Goal: Task Accomplishment & Management: Use online tool/utility

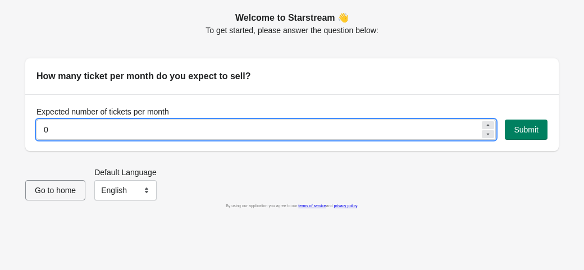
drag, startPoint x: 106, startPoint y: 130, endPoint x: 33, endPoint y: 140, distance: 73.1
click at [33, 140] on div "Expected number of tickets per month 0 Submit" at bounding box center [292, 122] width 534 height 57
type input "300"
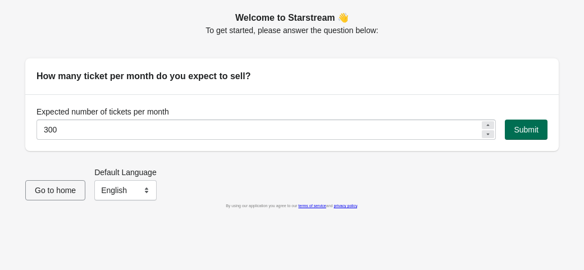
click at [536, 139] on button "Submit" at bounding box center [526, 130] width 43 height 20
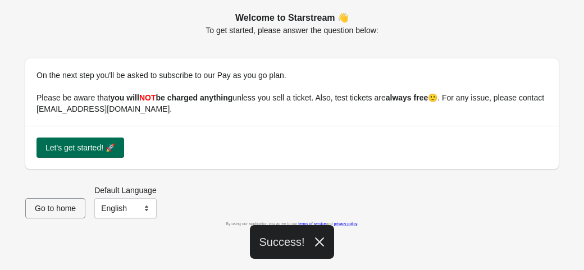
click at [87, 148] on span "Let's get started! 🚀" at bounding box center [81, 147] width 70 height 9
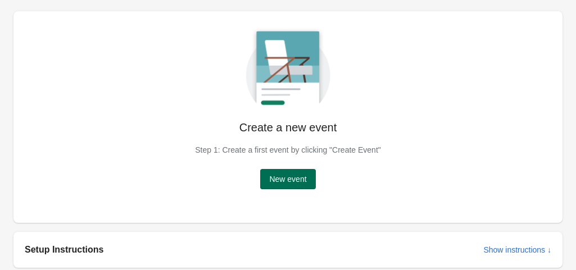
click at [283, 183] on span "New event" at bounding box center [287, 179] width 37 height 9
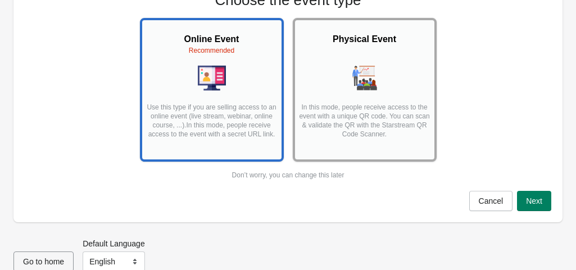
scroll to position [105, 0]
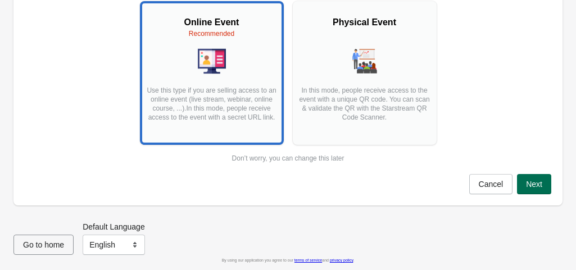
click at [527, 180] on span "Next" at bounding box center [534, 184] width 16 height 9
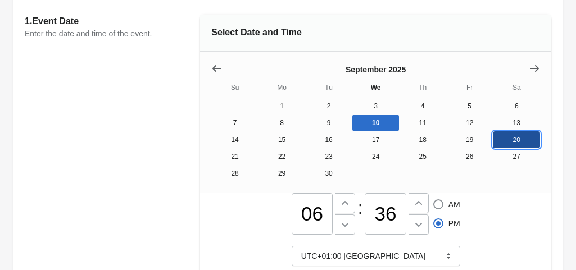
click at [493, 143] on button "20" at bounding box center [516, 139] width 47 height 17
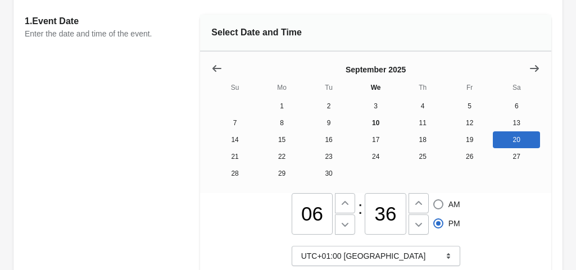
click at [333, 193] on input "06" at bounding box center [313, 214] width 42 height 42
drag, startPoint x: 397, startPoint y: 87, endPoint x: 377, endPoint y: 88, distance: 19.1
click at [333, 193] on input "06" at bounding box center [313, 214] width 42 height 42
type input "2"
type input "12"
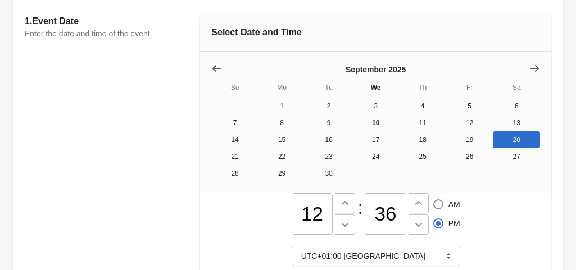
click at [406, 193] on input "36" at bounding box center [386, 214] width 42 height 42
type input "30"
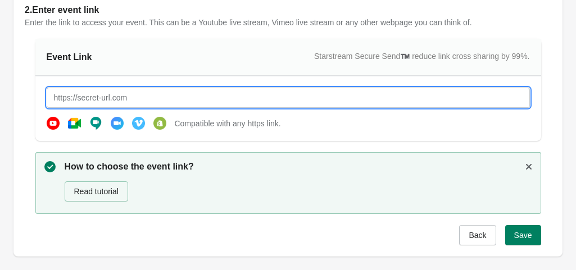
click at [153, 101] on input "text" at bounding box center [288, 98] width 483 height 20
paste input "Welcome to Coding-The Webinar Saturday, September 20 · 12:30 – 3:00pm Time zone…"
type input "Welcome to Coding-The Webinar Saturday, September 20 · 12:30 – 3:00pm Time zone…"
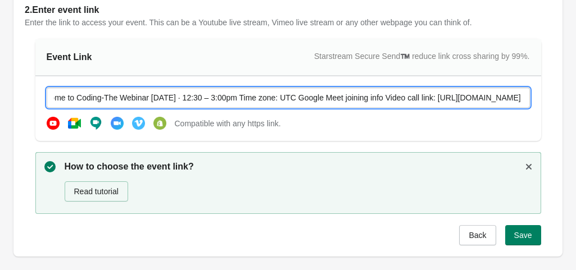
scroll to position [0, 0]
drag, startPoint x: 526, startPoint y: 101, endPoint x: 25, endPoint y: 120, distance: 501.4
click at [25, 120] on div "2. Enter event link Enter the link to access your event. This can be a Youtube …" at bounding box center [288, 124] width 526 height 242
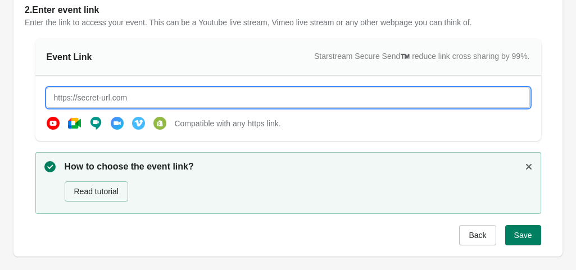
paste input "https://meet.google.com/phs-akuq-xtd?authuser=1&hs=122"
drag, startPoint x: 273, startPoint y: 101, endPoint x: 190, endPoint y: 102, distance: 83.2
click at [190, 102] on input "https://meet.google.com/phs-akuq-xtd?authuser=1&hs=122" at bounding box center [288, 98] width 483 height 20
type input "https://meet.google.com/phs-akuq-xtd"
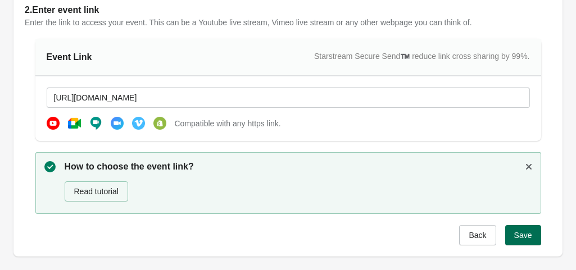
click at [529, 240] on button "Save" at bounding box center [523, 235] width 36 height 20
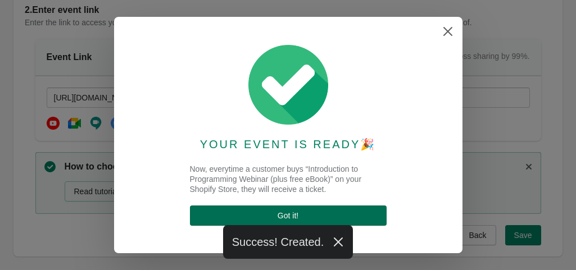
click at [298, 213] on span "Got it !" at bounding box center [288, 215] width 179 height 9
select select "US"
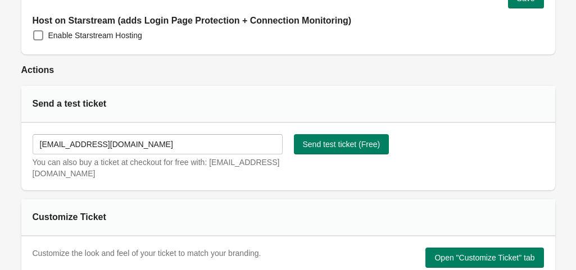
scroll to position [393, 0]
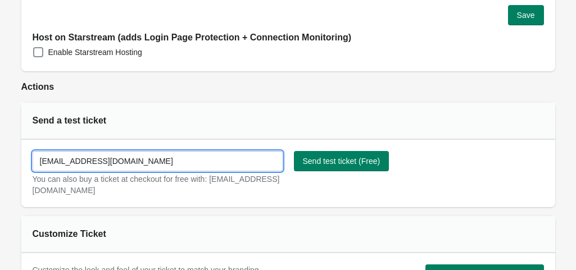
drag, startPoint x: 126, startPoint y: 152, endPoint x: 8, endPoint y: 134, distance: 118.8
type input "jerryosaimo@gmail.com"
select select "NG"
type input "+234 810 515 4556"
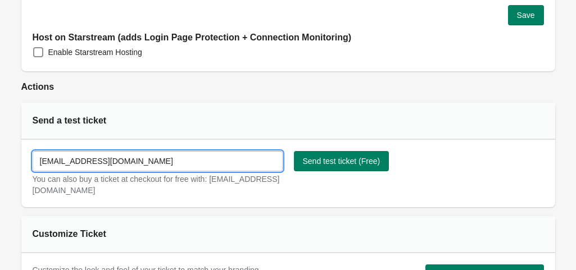
type input "jerryosaimo@gmail.com"
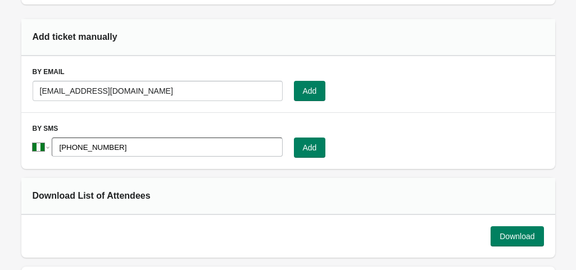
drag, startPoint x: 134, startPoint y: 138, endPoint x: 47, endPoint y: 128, distance: 87.1
click at [52, 138] on input "+234 810 515 4556" at bounding box center [167, 147] width 230 height 19
select select "US"
click at [309, 87] on span "Add" at bounding box center [310, 91] width 14 height 9
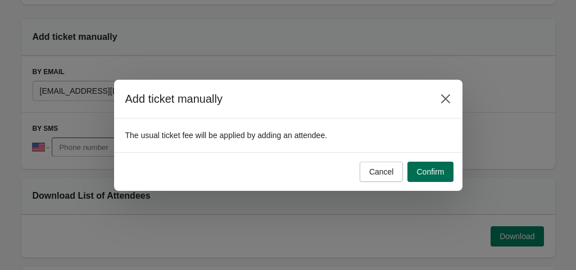
click at [433, 172] on span "Confirm" at bounding box center [430, 171] width 28 height 9
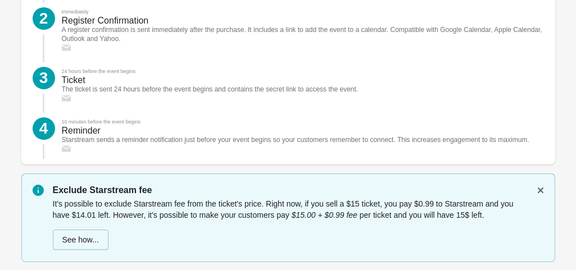
scroll to position [1580, 0]
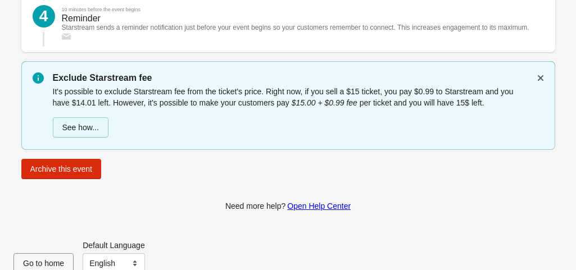
click at [91, 117] on button "See how..." at bounding box center [81, 127] width 56 height 20
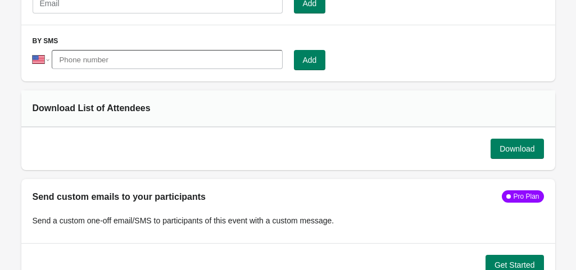
scroll to position [955, 0]
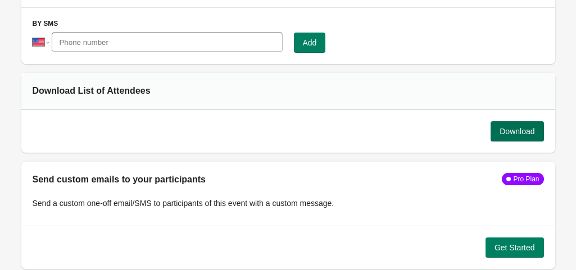
click at [510, 127] on span "Download" at bounding box center [516, 131] width 35 height 9
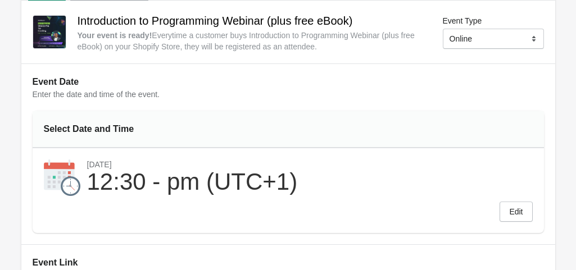
scroll to position [0, 0]
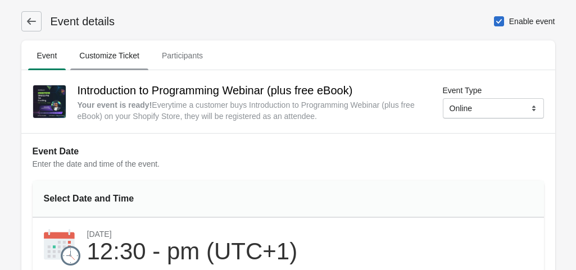
click at [102, 51] on span "Customize Ticket" at bounding box center [109, 56] width 78 height 20
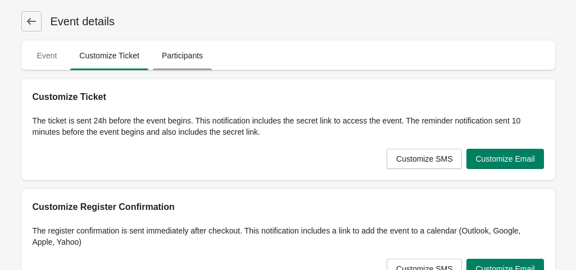
click at [162, 48] on span "Participants" at bounding box center [182, 56] width 59 height 20
select select "US"
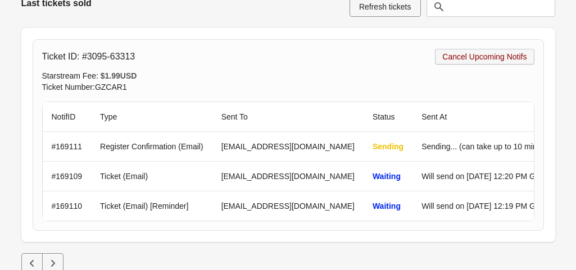
click at [461, 59] on span "Cancel Upcoming Notifs" at bounding box center [484, 56] width 84 height 9
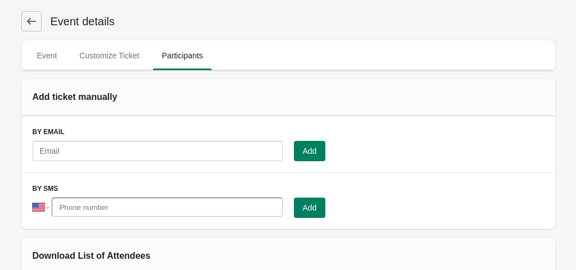
click at [35, 20] on icon at bounding box center [31, 21] width 11 height 11
